Goal: Consume media (video, audio): Consume media (video, audio)

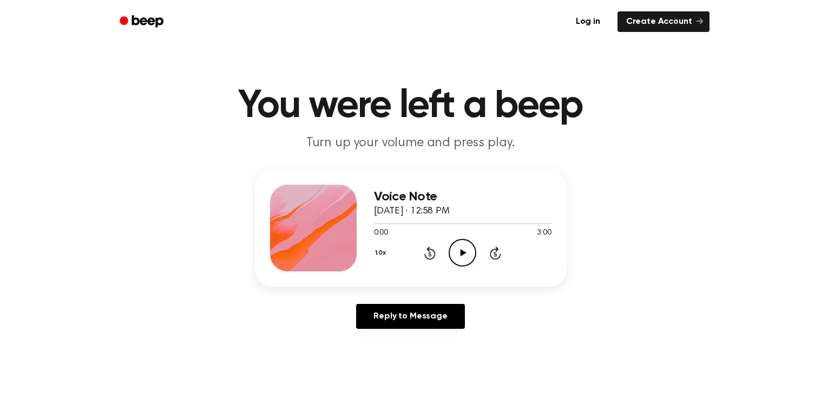
click at [456, 250] on icon "Play Audio" at bounding box center [463, 253] width 28 height 28
click at [385, 252] on button "1.0x" at bounding box center [382, 253] width 16 height 18
click at [398, 371] on span "2.0x" at bounding box center [392, 373] width 14 height 11
click at [385, 251] on button "2.0x" at bounding box center [383, 253] width 18 height 18
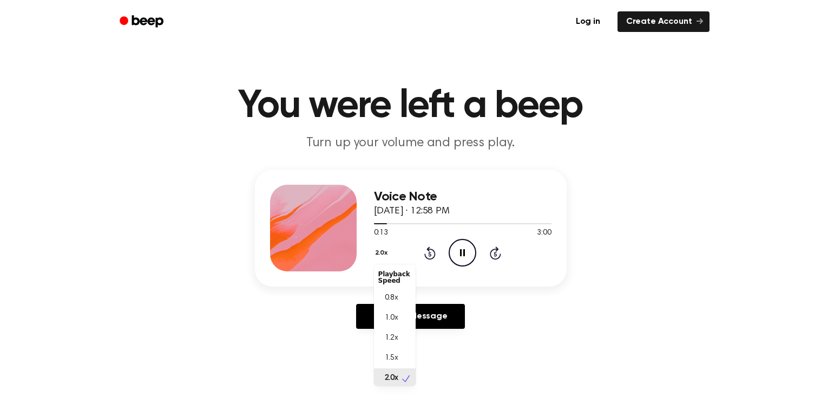
scroll to position [2, 0]
click at [393, 336] on span "1.2x" at bounding box center [392, 335] width 14 height 11
click at [377, 247] on button "1.2x" at bounding box center [382, 253] width 16 height 18
click at [389, 317] on span "1.0x" at bounding box center [392, 317] width 14 height 11
click at [380, 252] on button "1.0x" at bounding box center [382, 253] width 16 height 18
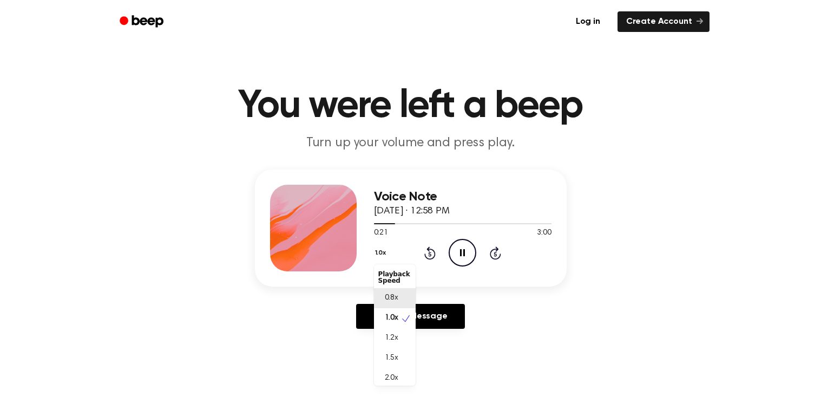
click at [403, 301] on div "0.8x" at bounding box center [395, 298] width 42 height 20
click at [382, 248] on button "0.8x" at bounding box center [383, 253] width 18 height 18
click at [396, 275] on div "Playback Speed" at bounding box center [395, 277] width 42 height 22
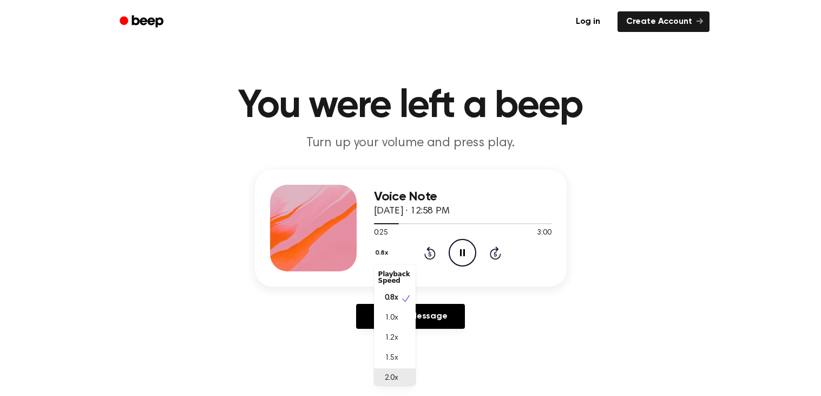
click at [398, 377] on div "2.0x" at bounding box center [395, 378] width 42 height 20
click at [387, 246] on button "2.0x" at bounding box center [383, 253] width 18 height 18
click at [390, 318] on span "1.0x" at bounding box center [392, 315] width 14 height 11
click at [380, 254] on button "1.0x" at bounding box center [382, 253] width 16 height 18
click at [404, 294] on div "0.8x" at bounding box center [395, 298] width 42 height 20
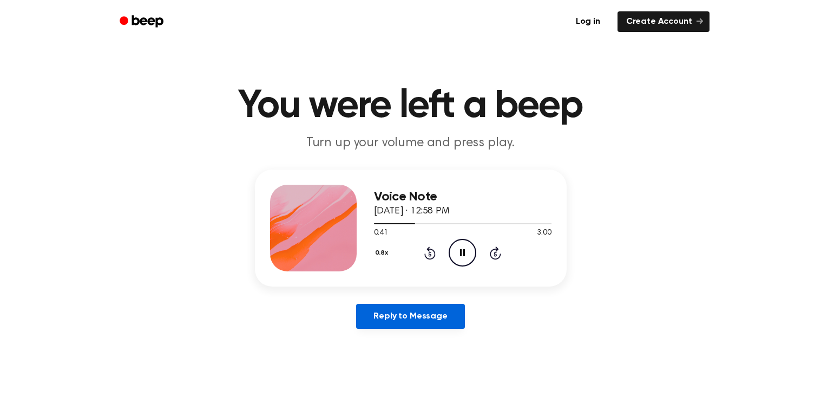
click at [442, 306] on link "Reply to Message" at bounding box center [410, 316] width 108 height 25
click at [458, 251] on icon "Play Audio" at bounding box center [463, 253] width 28 height 28
